Goal: Task Accomplishment & Management: Manage account settings

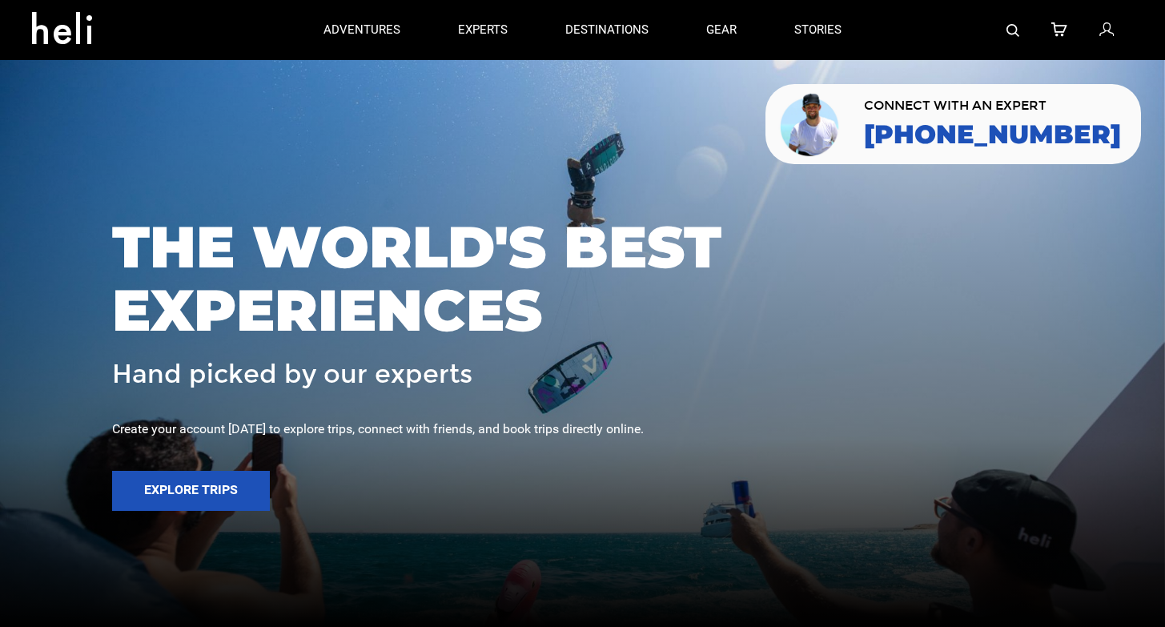
click at [1099, 34] on div at bounding box center [1001, 30] width 263 height 60
click at [1106, 30] on icon at bounding box center [1106, 30] width 14 height 21
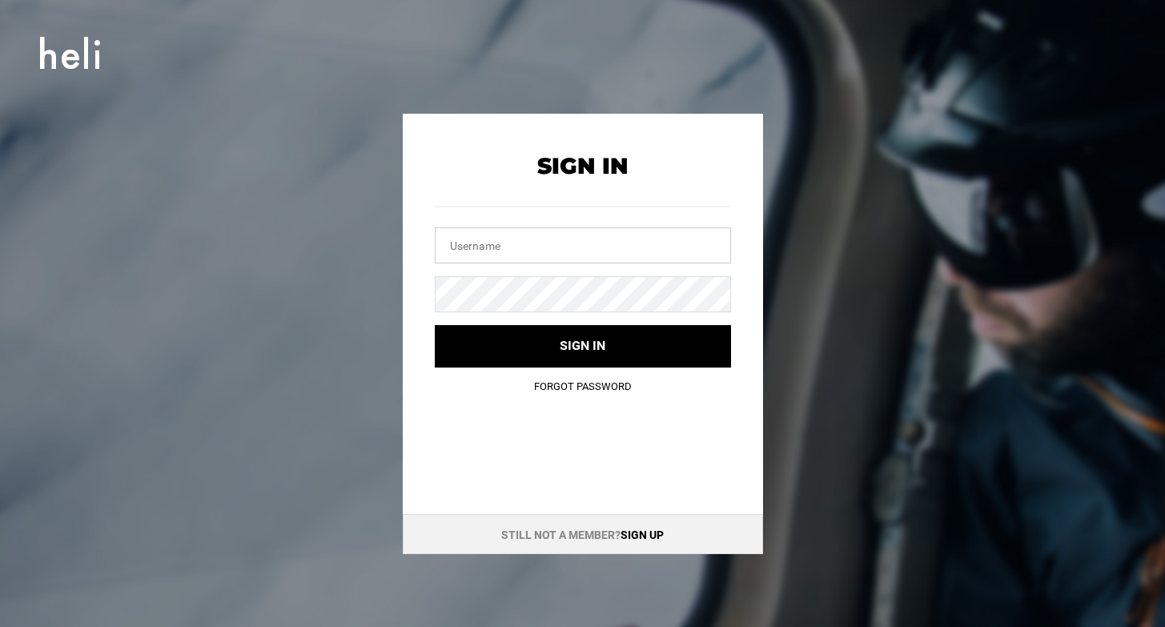
click at [558, 251] on input "text" at bounding box center [583, 245] width 296 height 36
type input "[EMAIL_ADDRESS][DOMAIN_NAME]"
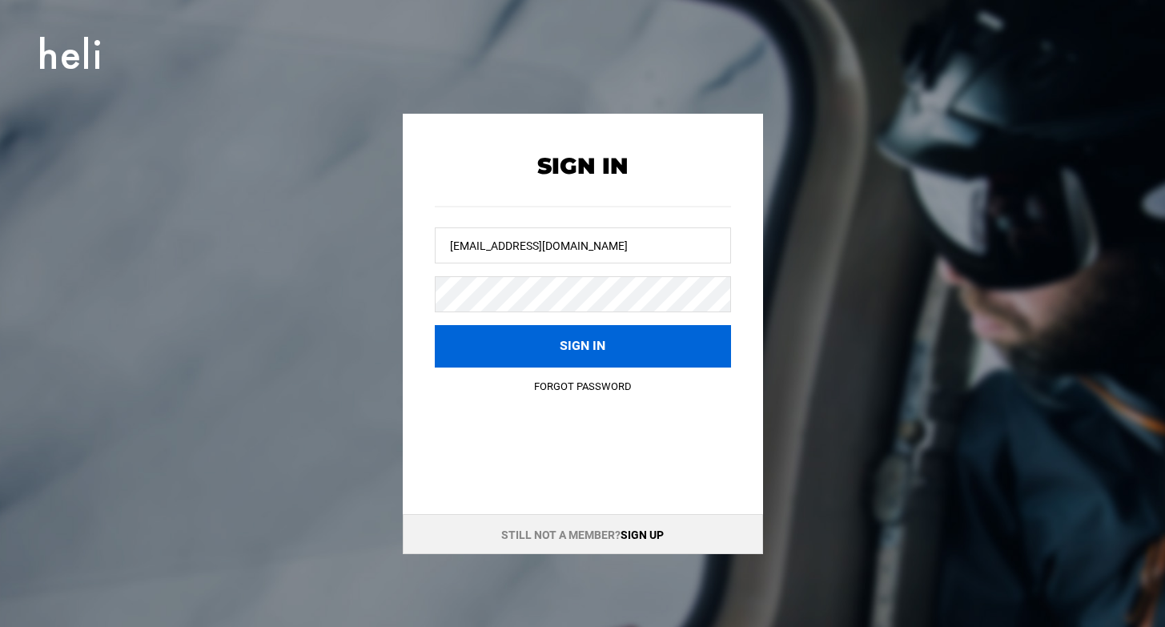
click at [644, 342] on button "Sign in" at bounding box center [583, 346] width 296 height 42
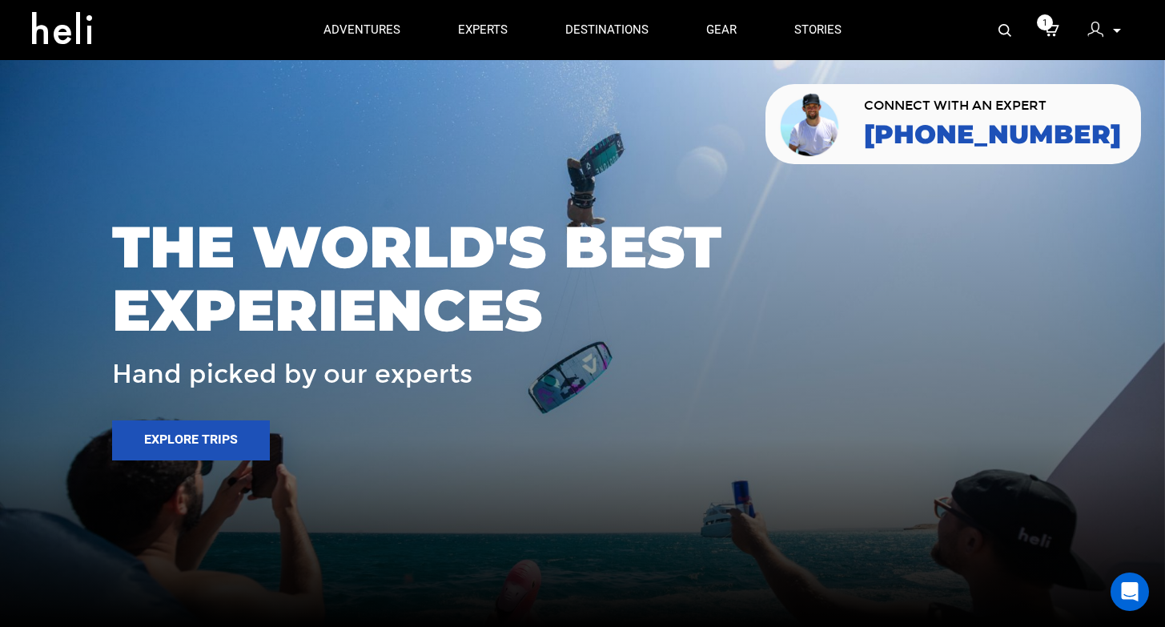
click at [1109, 36] on div at bounding box center [1099, 32] width 24 height 24
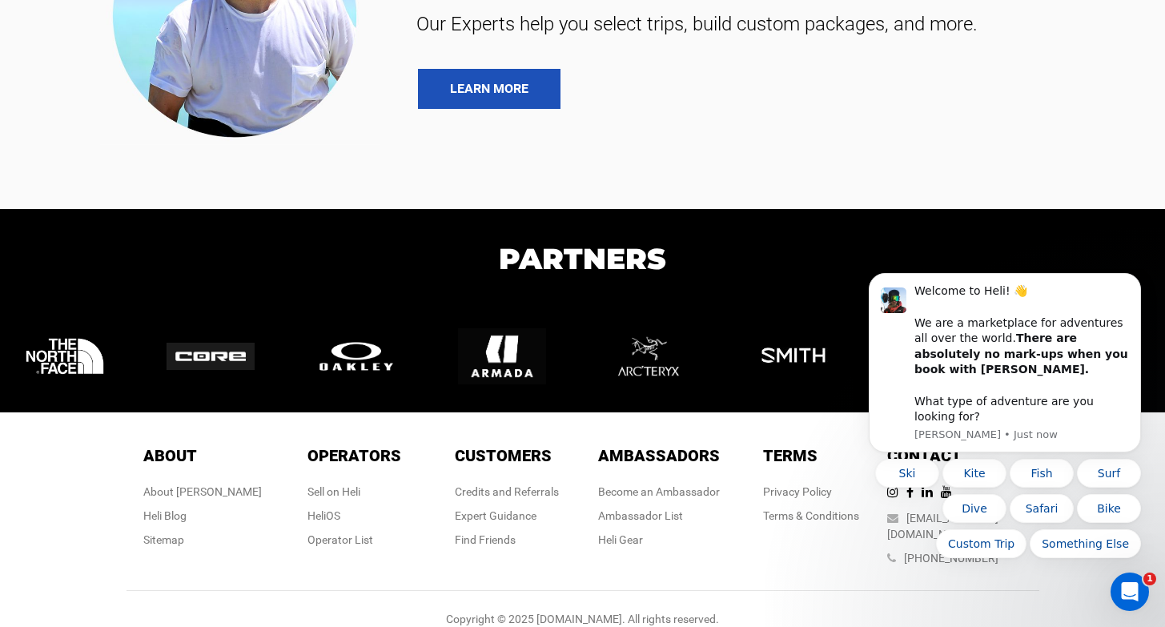
scroll to position [1104, 0]
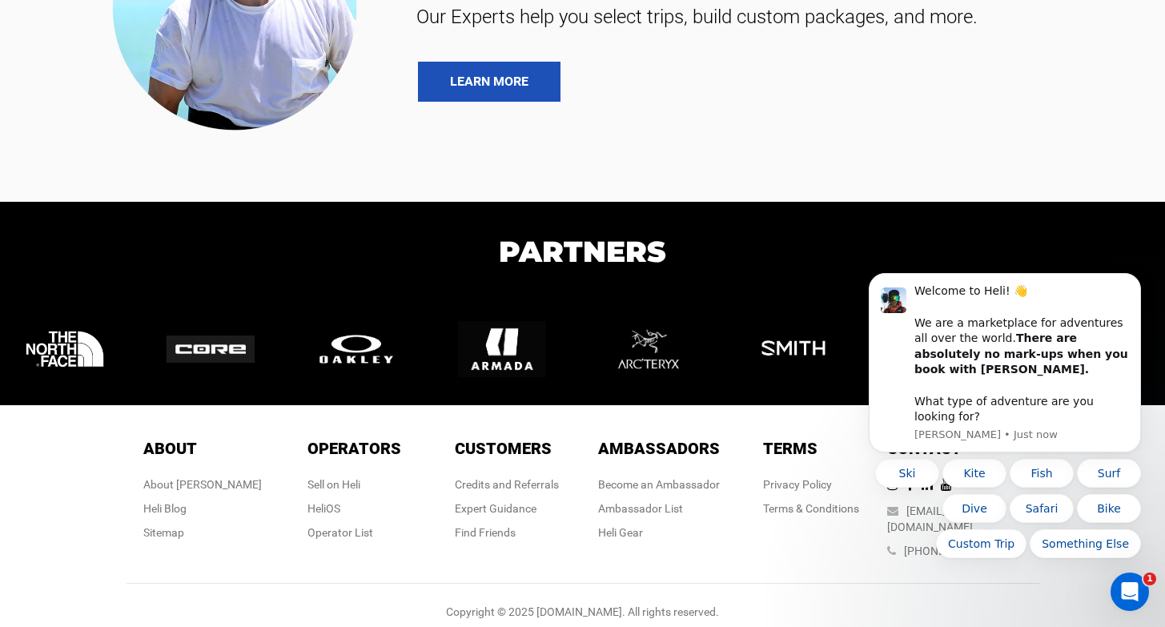
click at [1058, 207] on section "Partners Previous Next" at bounding box center [582, 303] width 1165 height 203
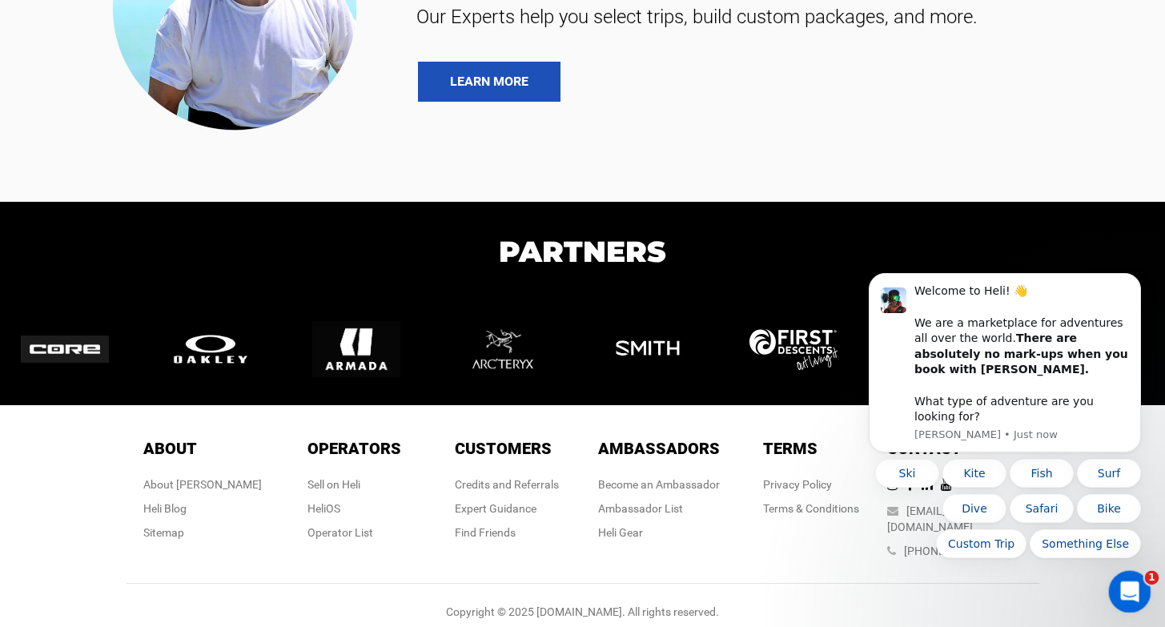
click at [1113, 587] on div "Open Intercom Messenger" at bounding box center [1127, 589] width 53 height 53
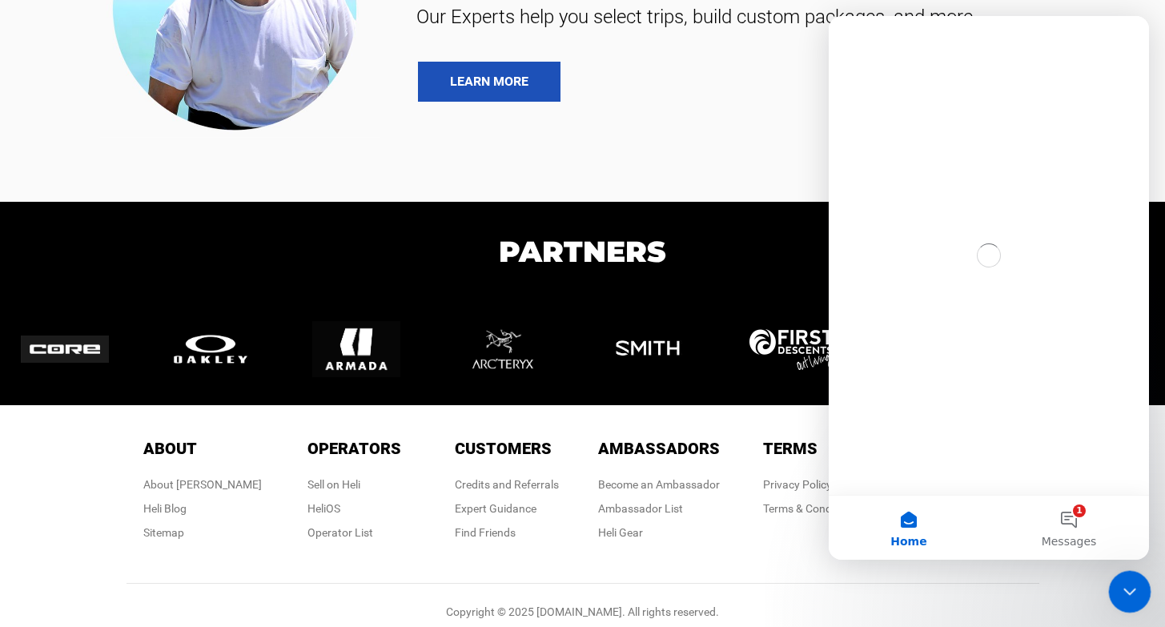
scroll to position [0, 0]
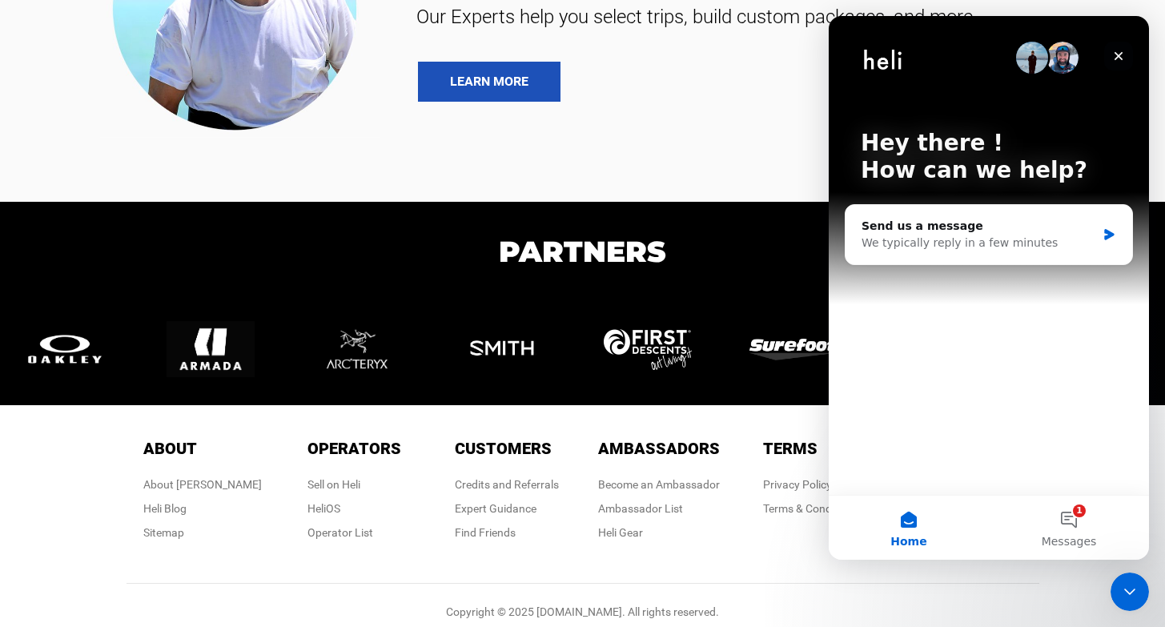
click at [1117, 58] on icon "Close" at bounding box center [1119, 56] width 9 height 9
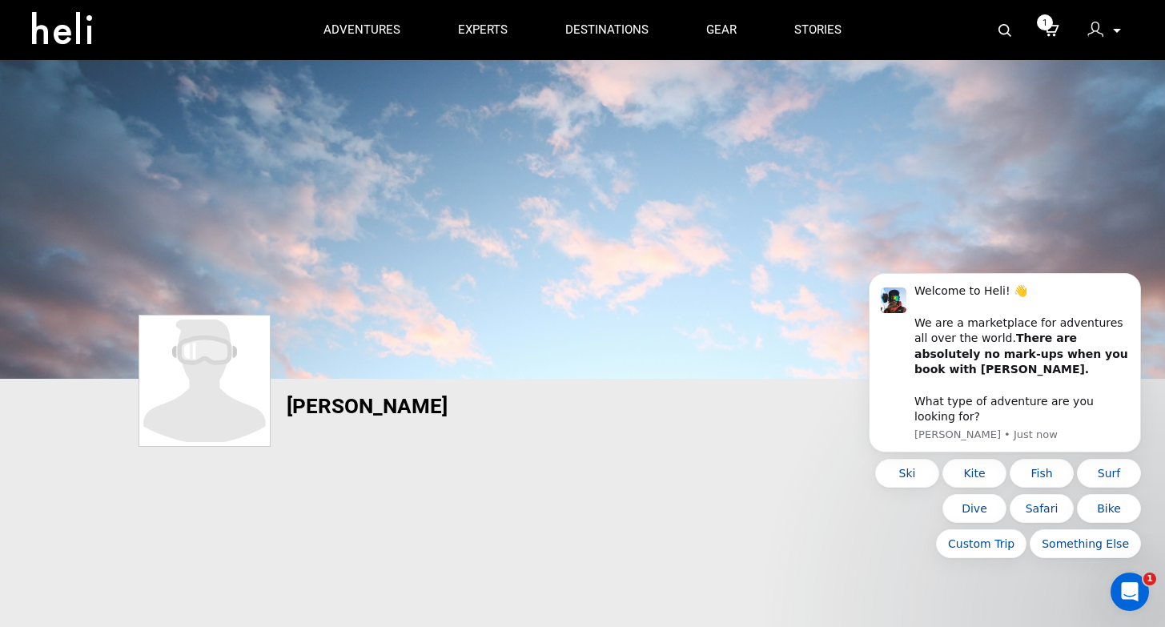
click at [1125, 33] on div "My Profile My Orders Account Settings Credits Saved Adventures Logout" at bounding box center [1104, 29] width 58 height 31
click at [1117, 32] on icon at bounding box center [1117, 31] width 8 height 4
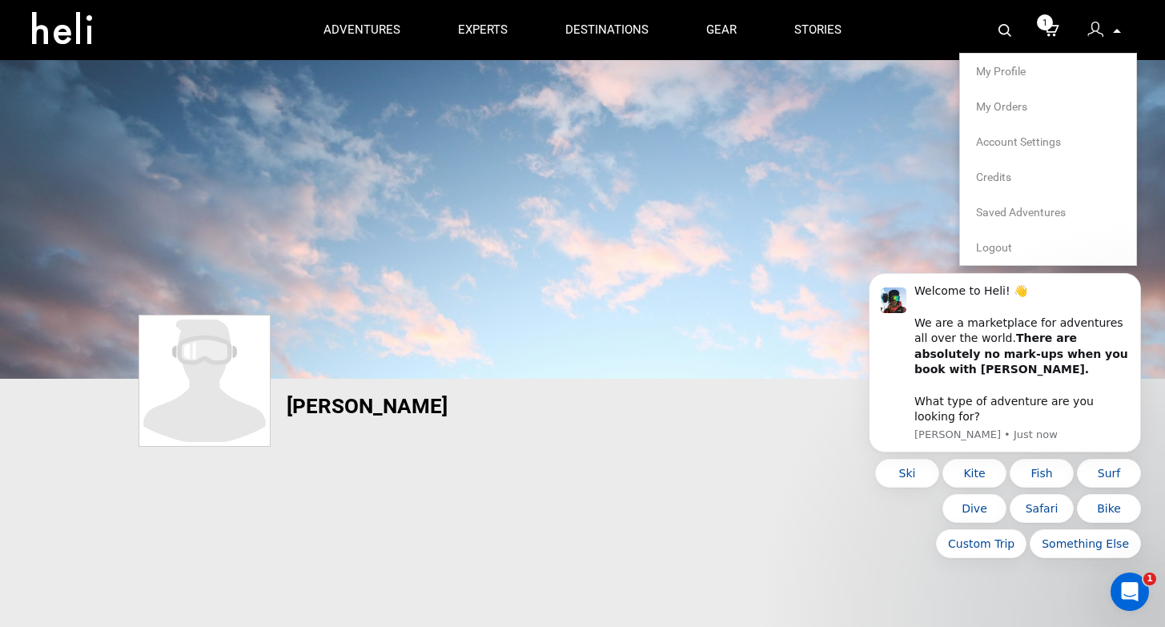
click at [1000, 167] on li "Credits" at bounding box center [1048, 176] width 176 height 35
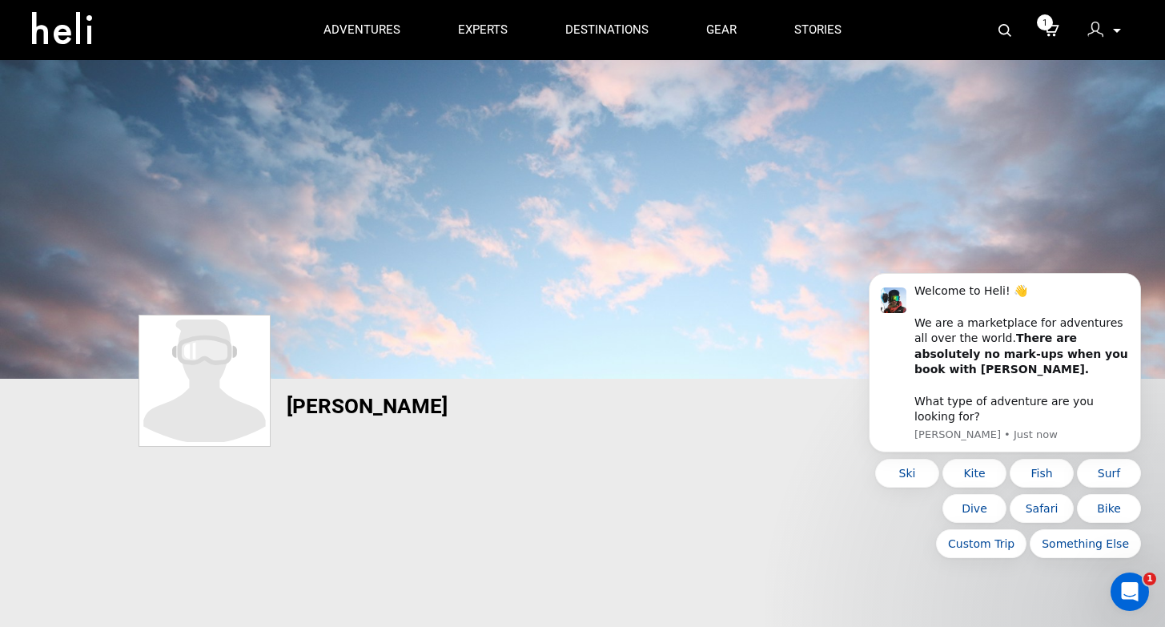
click at [1117, 26] on p at bounding box center [1116, 31] width 10 height 18
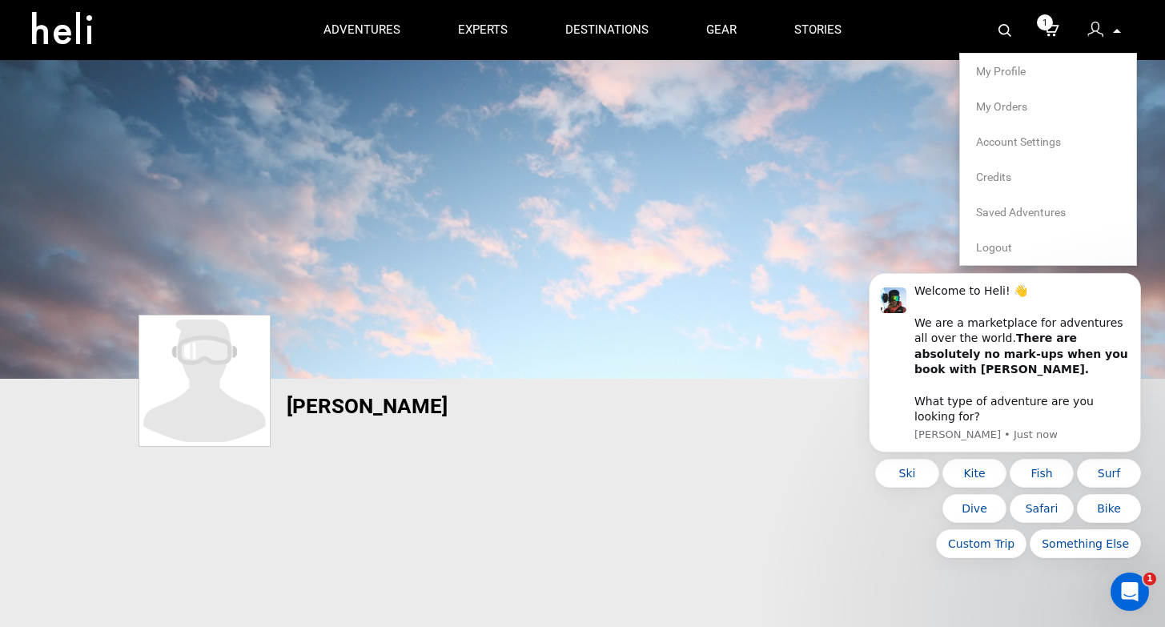
click at [982, 175] on link "Credits" at bounding box center [1048, 177] width 144 height 16
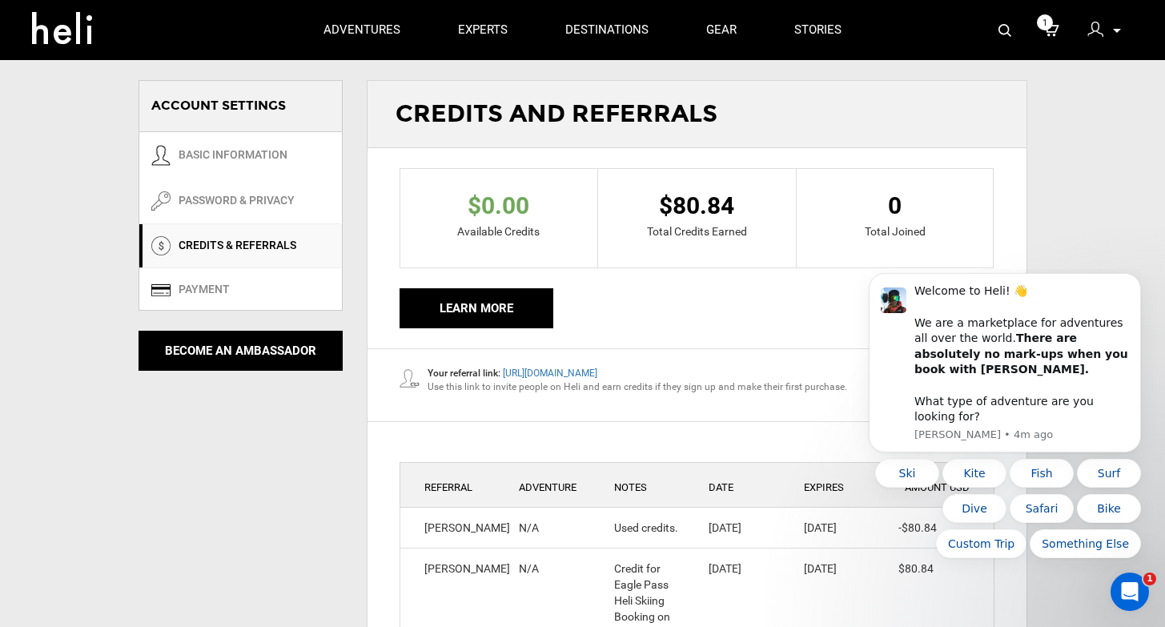
click at [259, 242] on link "CREDITS & REFERRALS" at bounding box center [240, 245] width 203 height 45
